Goal: Task Accomplishment & Management: Use online tool/utility

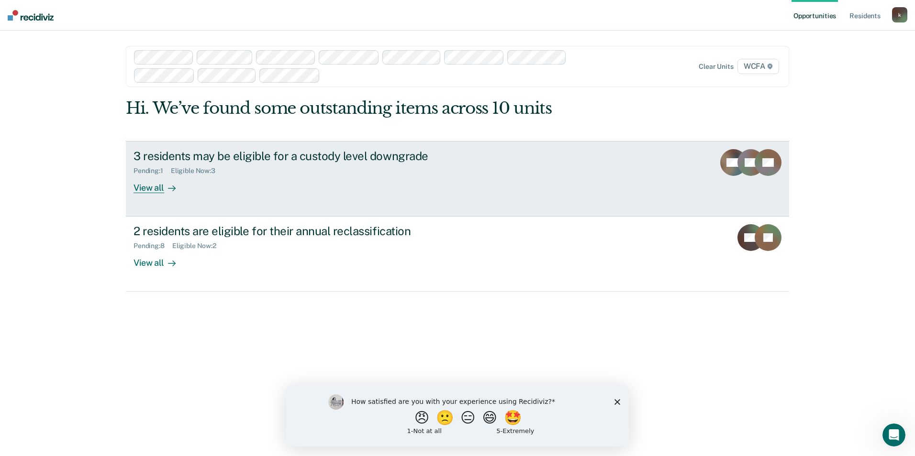
click at [261, 184] on div "3 residents may be eligible for a custody level downgrade Pending : 1 Eligible …" at bounding box center [312, 171] width 359 height 44
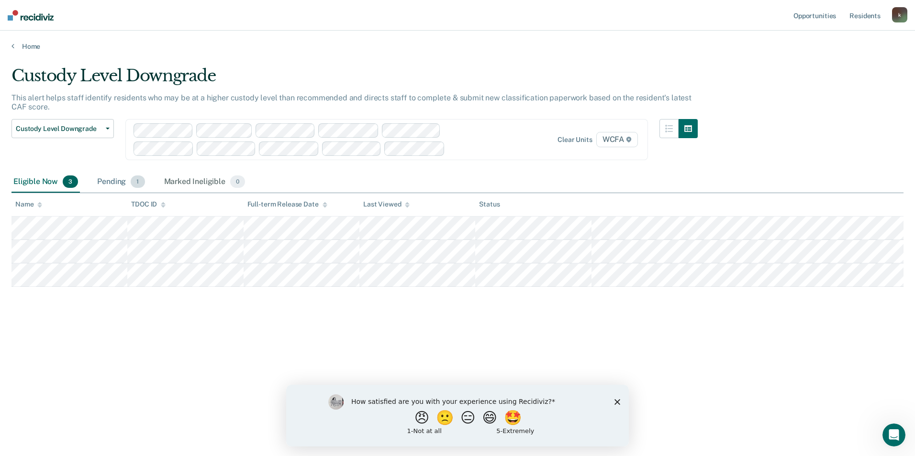
click at [119, 183] on div "Pending 1" at bounding box center [120, 182] width 51 height 21
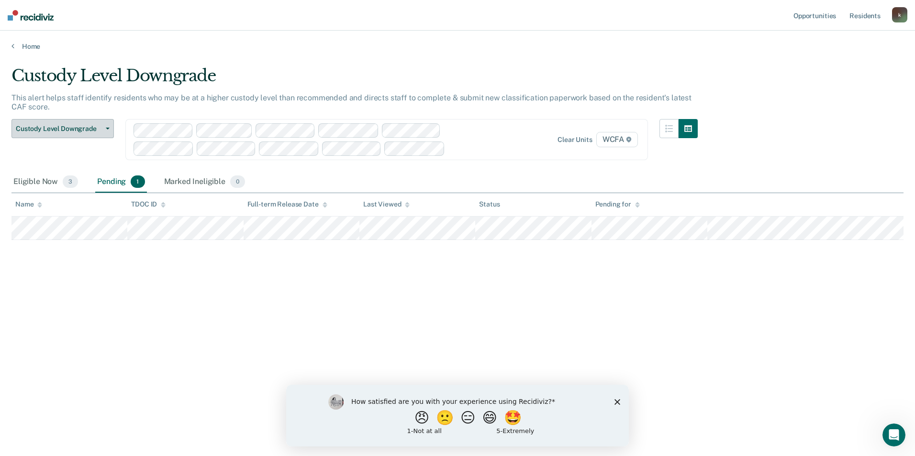
click at [58, 126] on span "Custody Level Downgrade" at bounding box center [59, 129] width 86 height 8
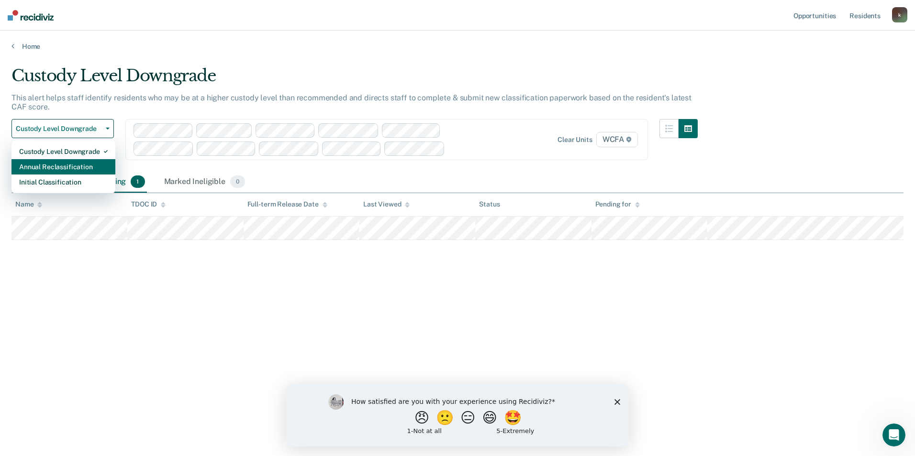
click at [54, 166] on div "Annual Reclassification" at bounding box center [63, 166] width 88 height 15
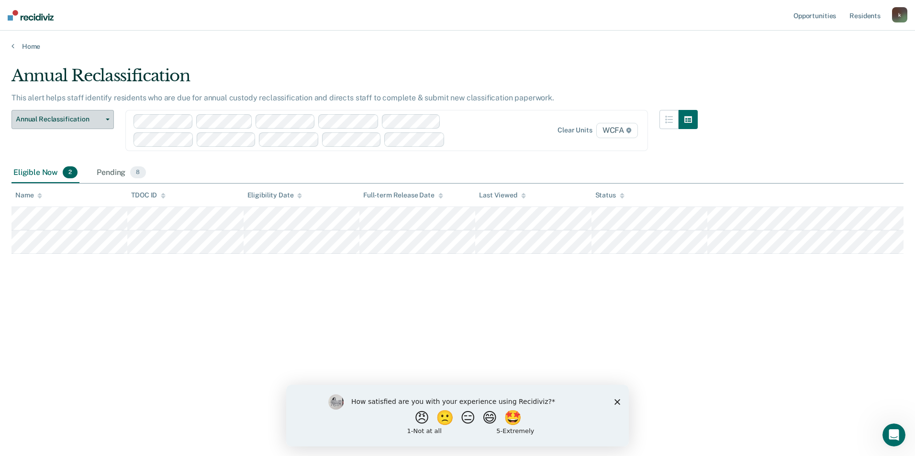
click at [100, 122] on span "Annual Reclassification" at bounding box center [59, 119] width 86 height 8
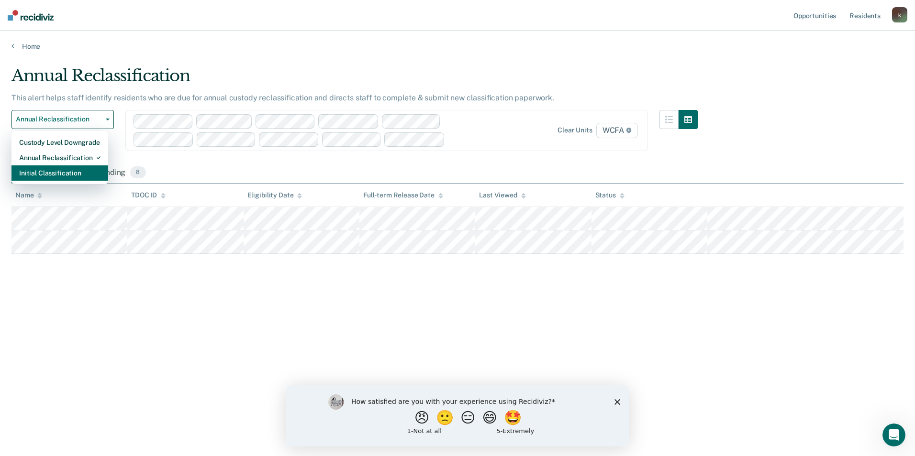
click at [73, 174] on div "Initial Classification" at bounding box center [59, 173] width 81 height 15
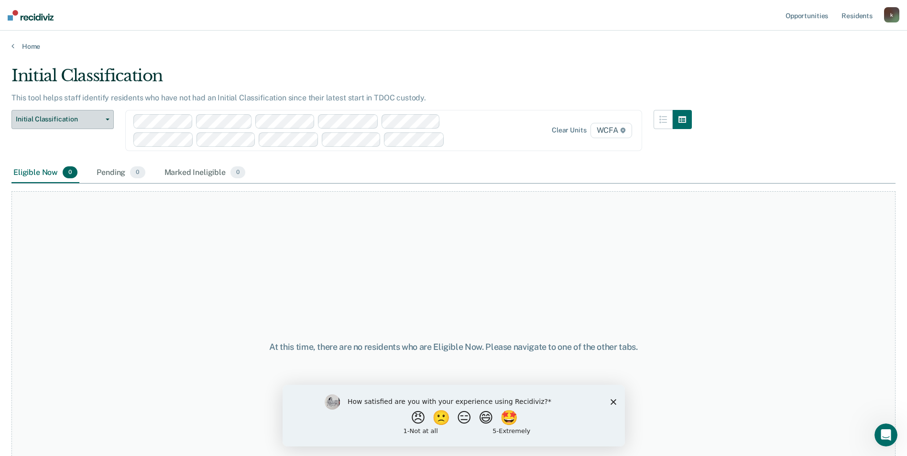
click at [109, 114] on button "Initial Classification" at bounding box center [62, 119] width 102 height 19
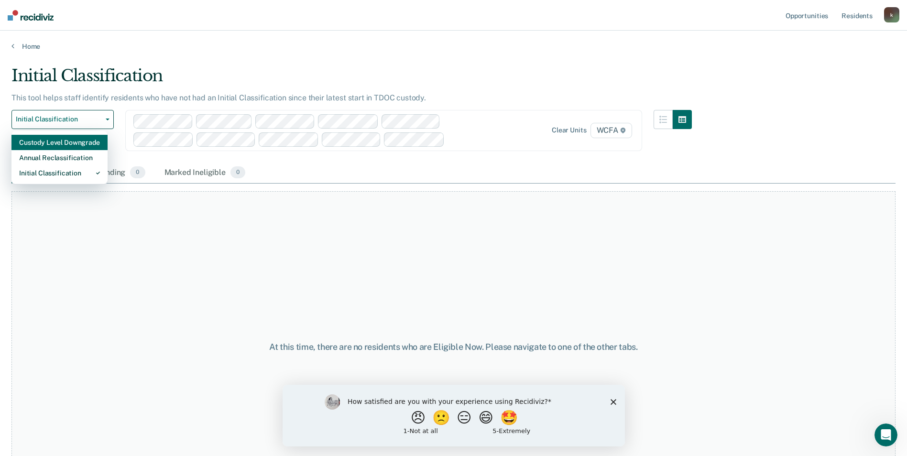
click at [66, 148] on div "Custody Level Downgrade" at bounding box center [59, 142] width 81 height 15
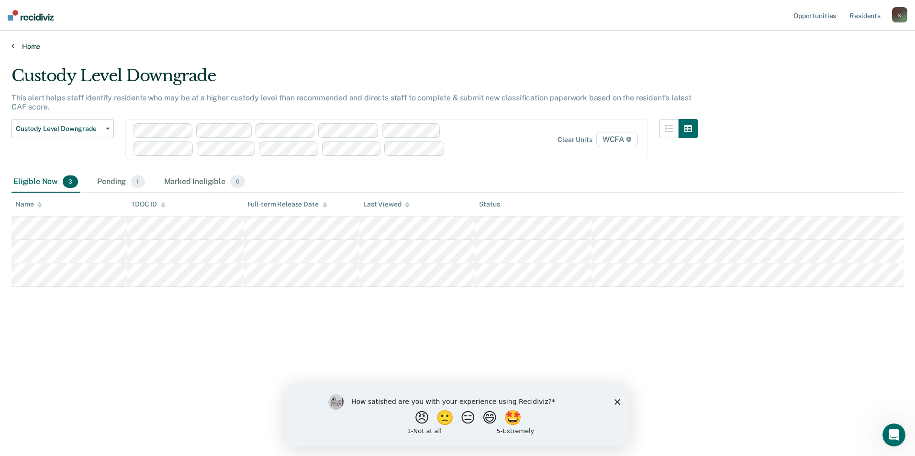
click at [33, 43] on link "Home" at bounding box center [457, 46] width 892 height 9
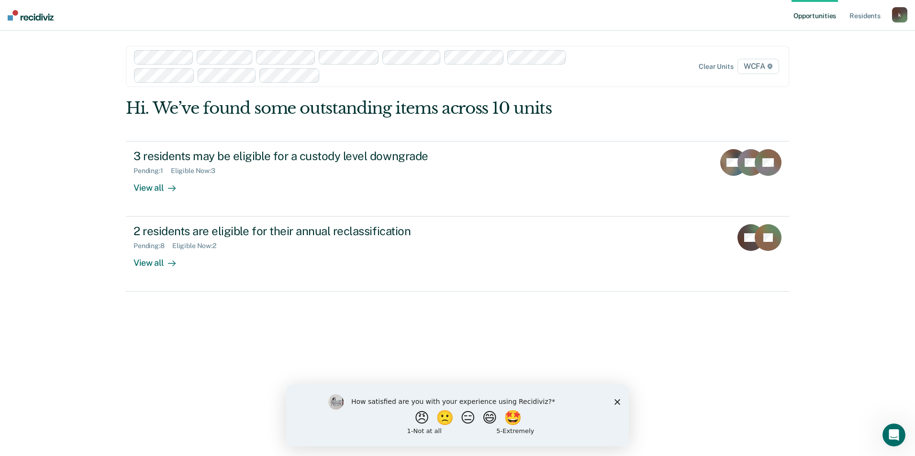
click at [618, 401] on polygon "Close survey" at bounding box center [617, 402] width 6 height 6
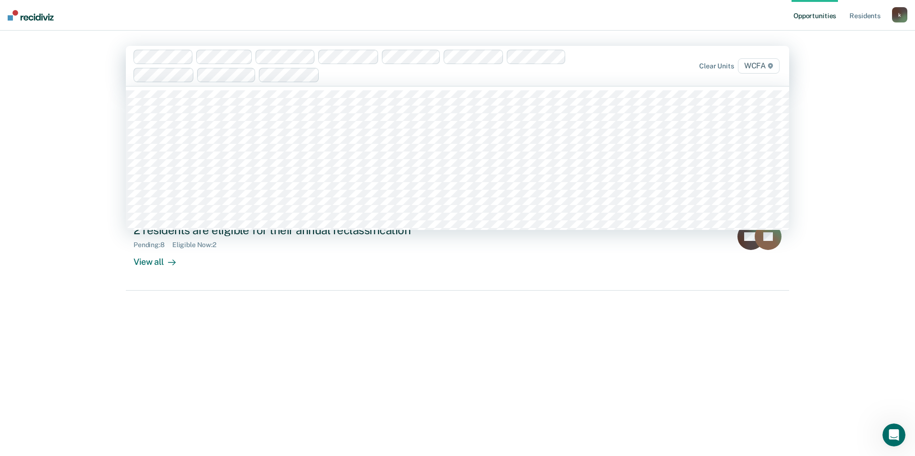
click at [334, 76] on div at bounding box center [454, 74] width 263 height 11
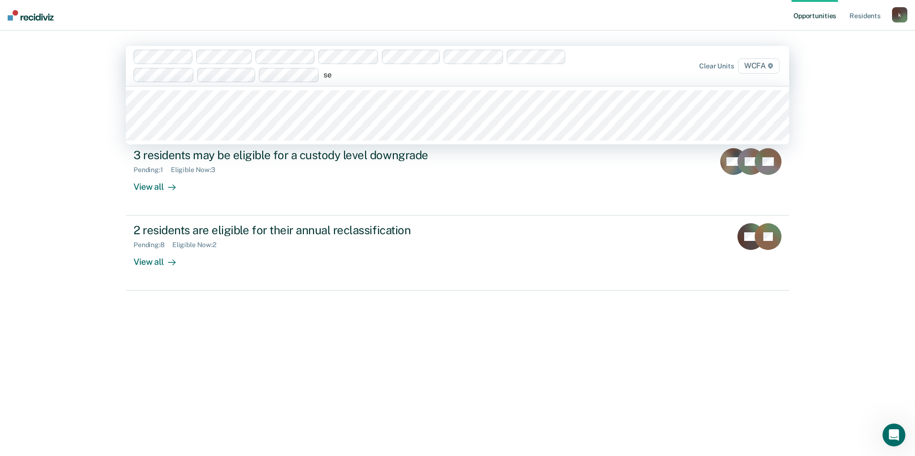
type input "se1"
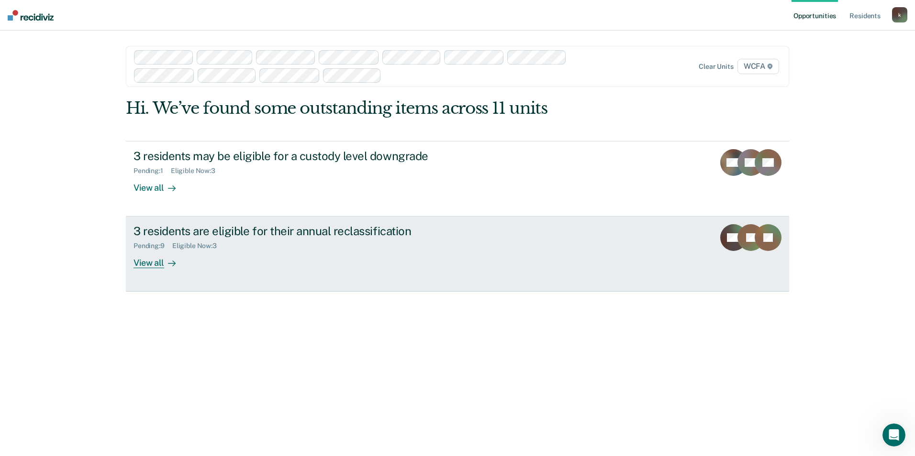
click at [266, 247] on div "Pending : 9 Eligible Now : 3" at bounding box center [301, 244] width 336 height 12
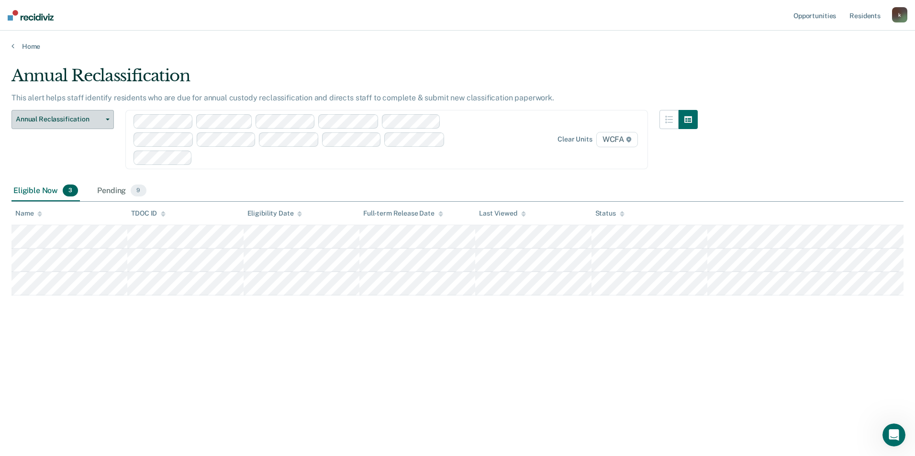
click at [104, 125] on button "Annual Reclassification" at bounding box center [62, 119] width 102 height 19
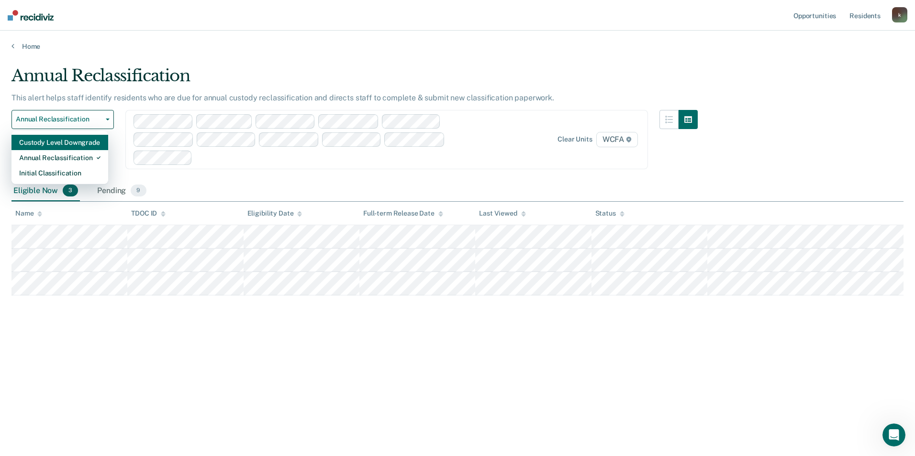
click at [82, 144] on div "Custody Level Downgrade" at bounding box center [59, 142] width 81 height 15
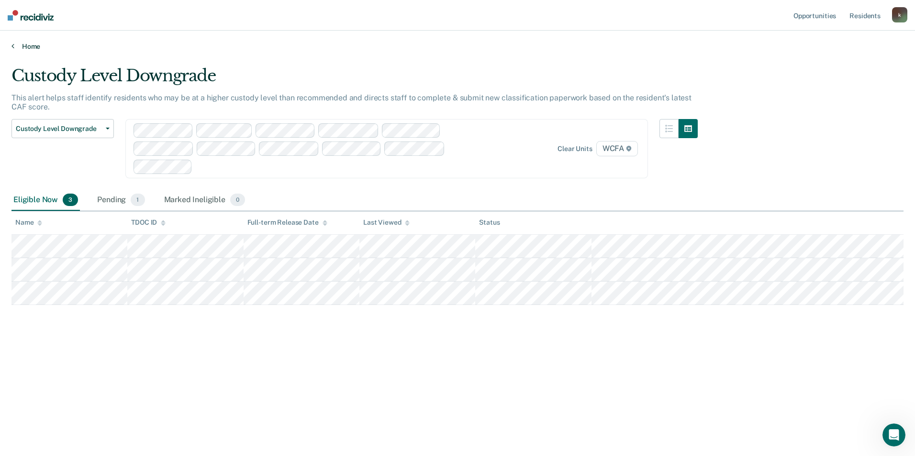
click at [26, 45] on link "Home" at bounding box center [457, 46] width 892 height 9
